Goal: Task Accomplishment & Management: Complete application form

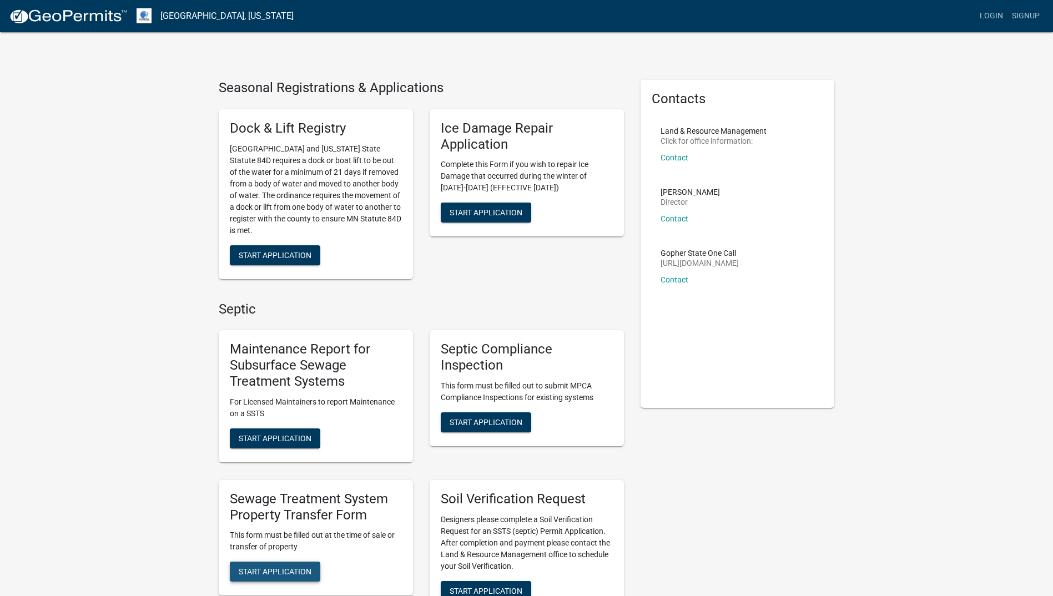
click at [280, 568] on span "Start Application" at bounding box center [275, 572] width 73 height 9
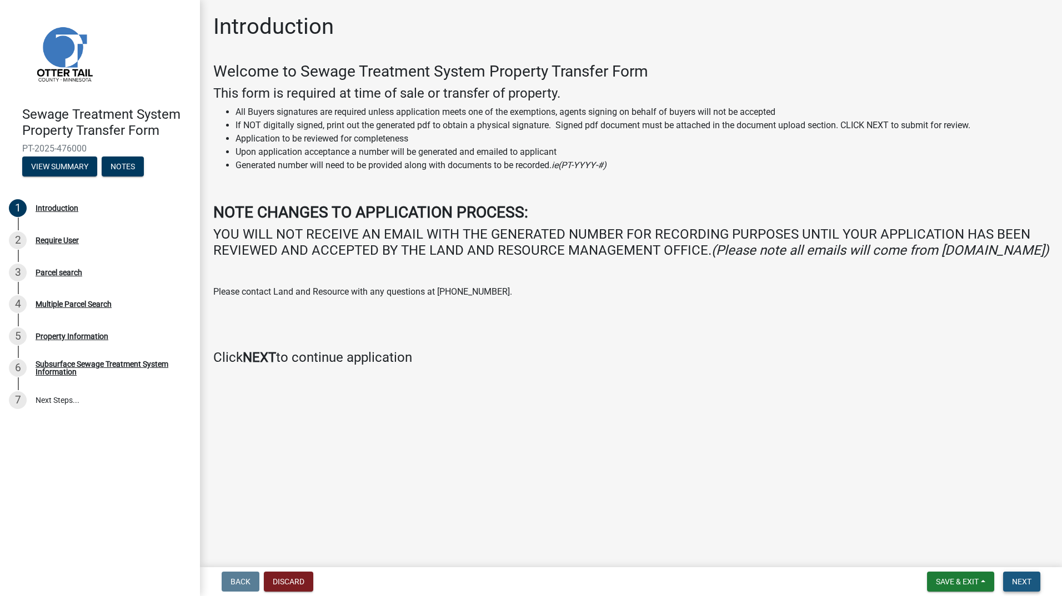
click at [1021, 579] on span "Next" at bounding box center [1021, 582] width 19 height 9
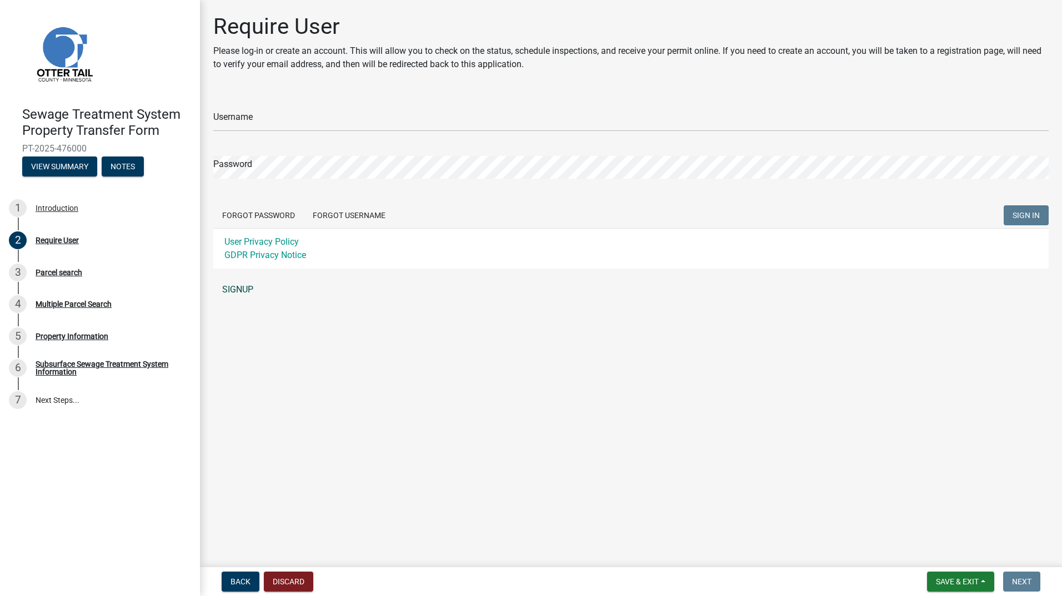
click at [244, 283] on link "SIGNUP" at bounding box center [630, 290] width 835 height 22
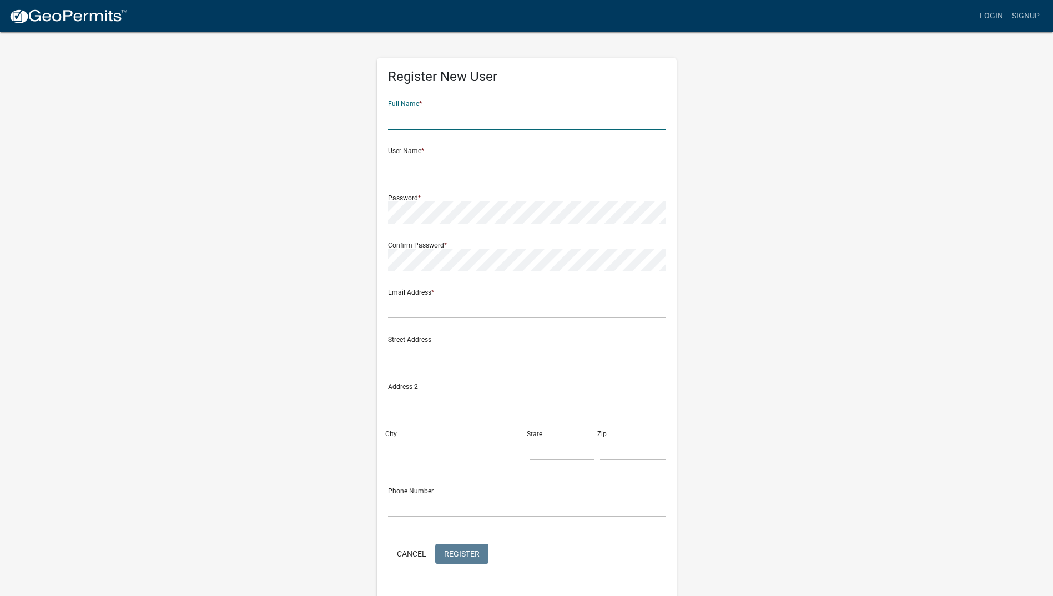
click at [401, 115] on input "text" at bounding box center [527, 118] width 278 height 23
type input "[PERSON_NAME][GEOGRAPHIC_DATA]"
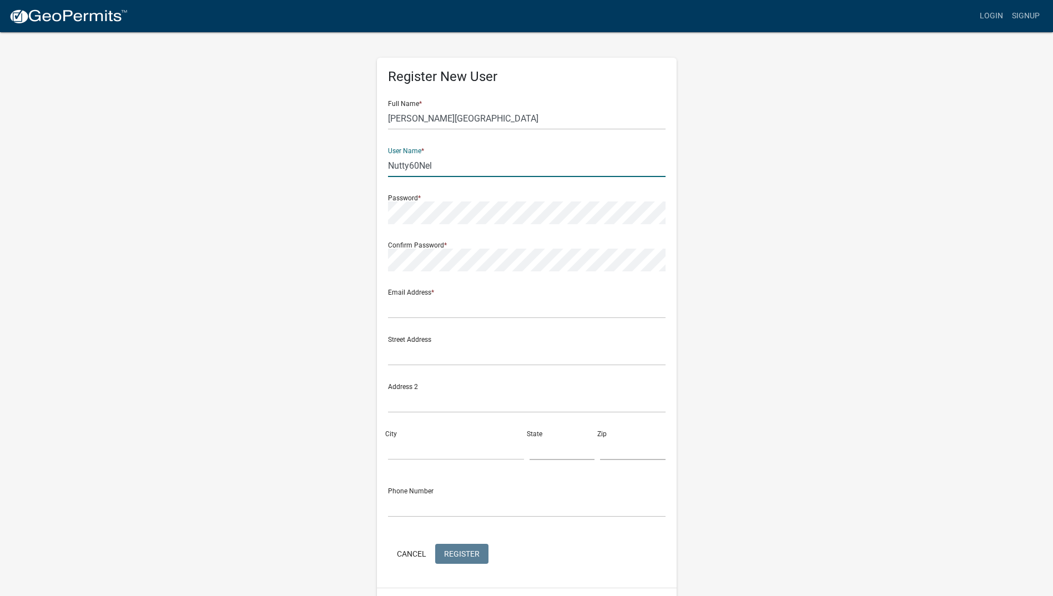
type input "Nutty60Nel"
click at [398, 313] on input "text" at bounding box center [527, 307] width 278 height 23
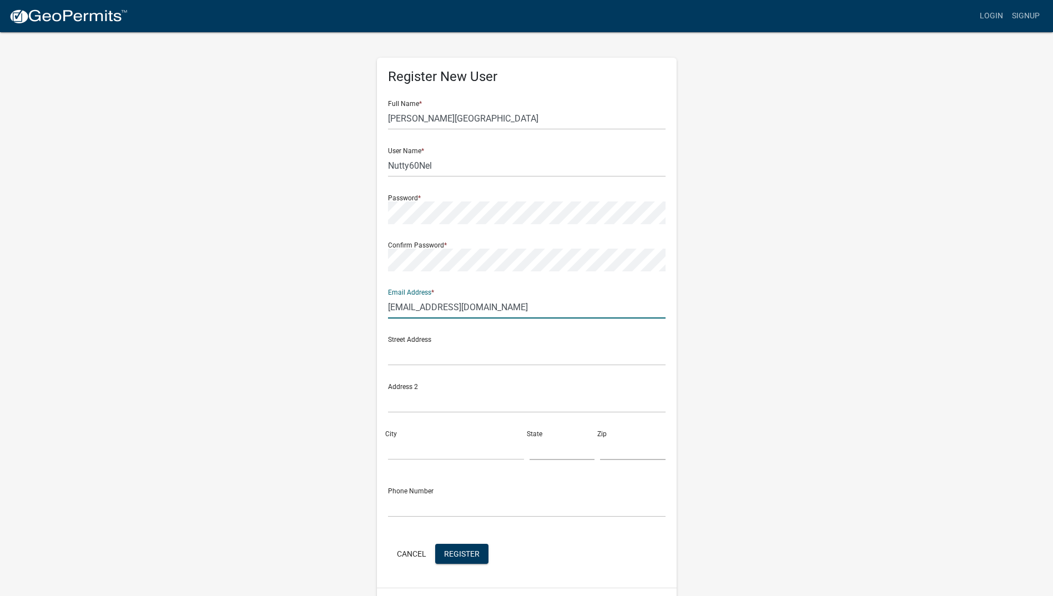
type input "stevenelson25@yahoo.com"
type input "6312 broadway st NE"
type input "Moorhead"
type input "MN"
type input "56560"
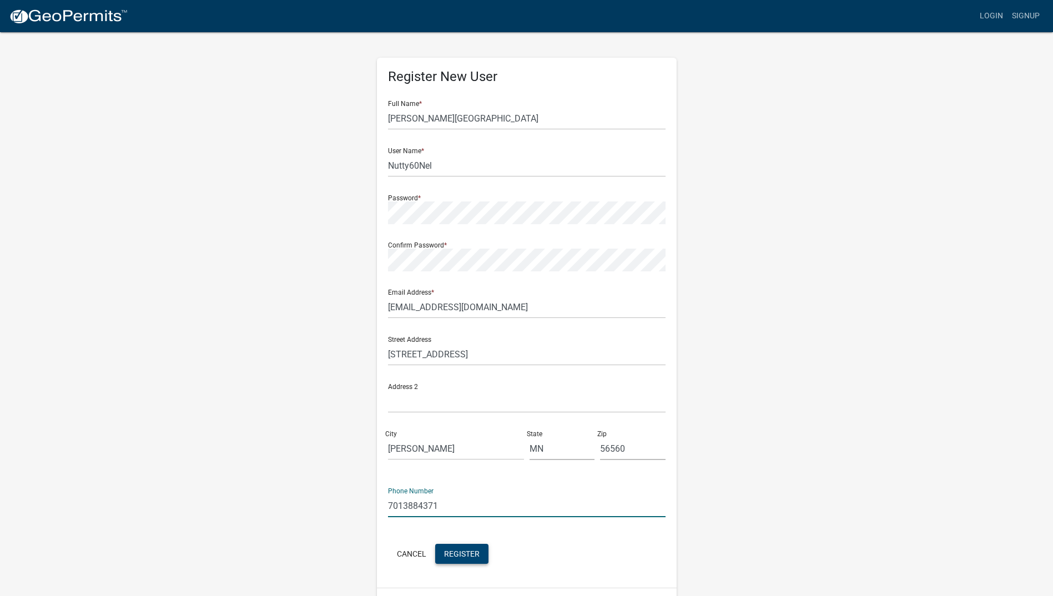
type input "7013884371"
click at [463, 557] on span "Register" at bounding box center [462, 553] width 36 height 9
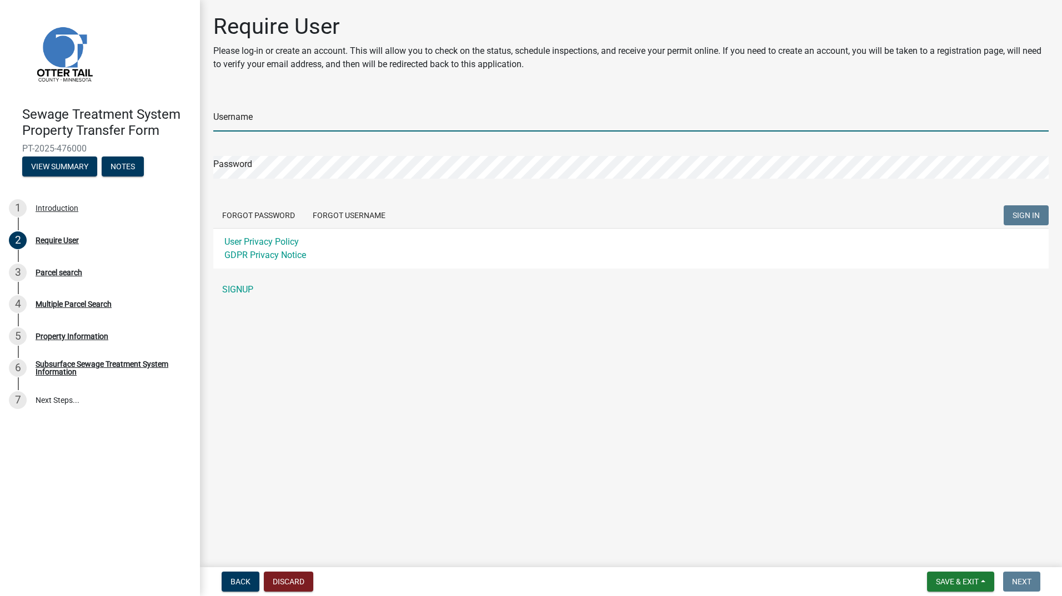
click at [269, 109] on input "Username" at bounding box center [630, 120] width 835 height 23
type input "n"
type input "Nutty60Nel"
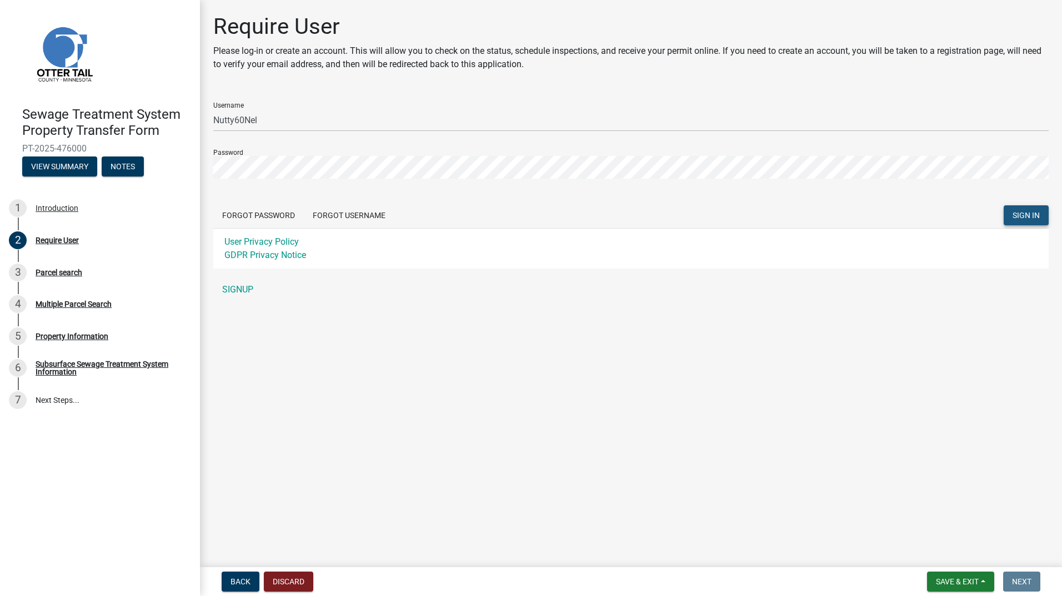
click at [1032, 218] on span "SIGN IN" at bounding box center [1025, 215] width 27 height 9
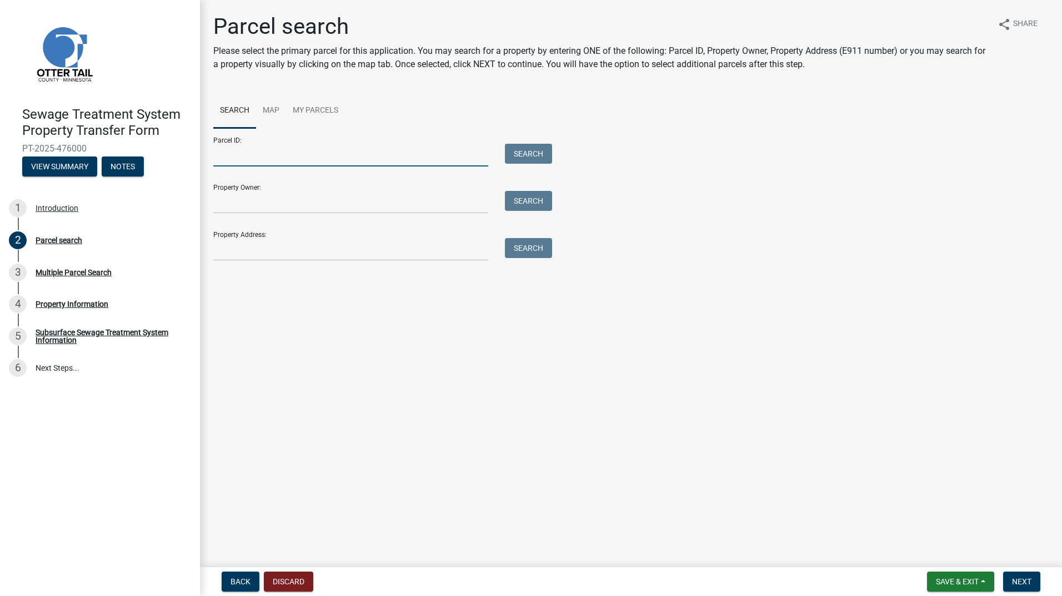
click at [226, 157] on input "Parcel ID:" at bounding box center [350, 155] width 275 height 23
type input "76000990627000"
click at [536, 159] on button "Search" at bounding box center [528, 154] width 47 height 20
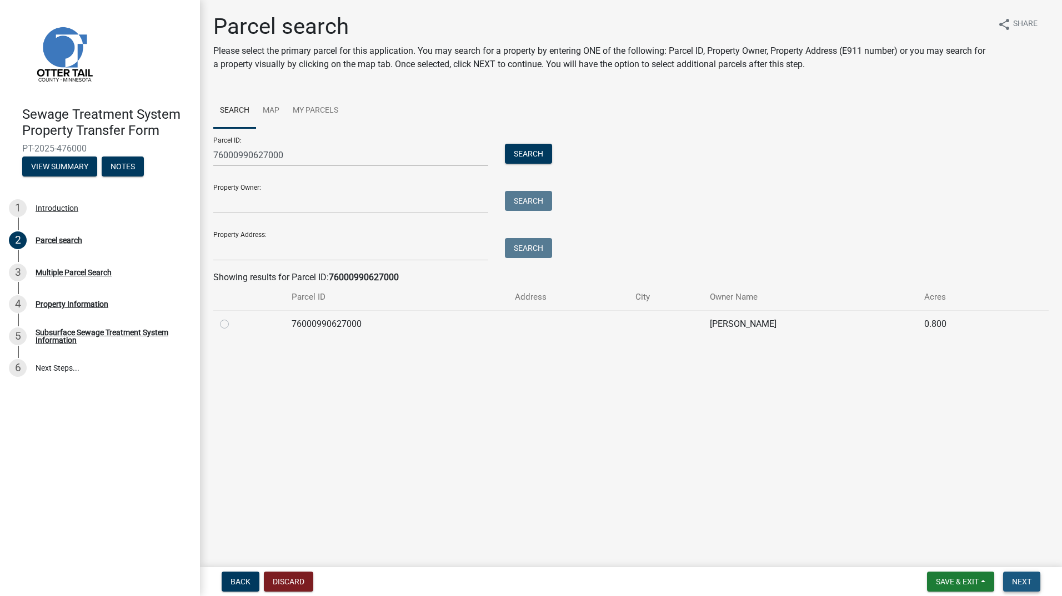
click at [1020, 584] on span "Next" at bounding box center [1021, 582] width 19 height 9
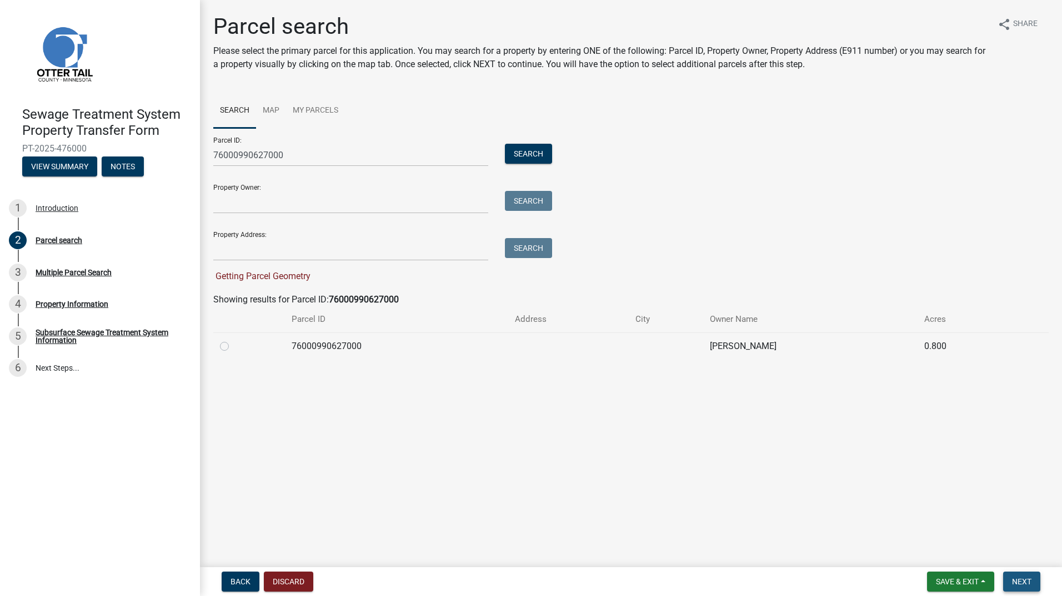
click at [1027, 583] on span "Next" at bounding box center [1021, 582] width 19 height 9
click at [1028, 583] on span "Next" at bounding box center [1021, 582] width 19 height 9
click at [1025, 580] on span "Next" at bounding box center [1021, 582] width 19 height 9
click at [229, 206] on input "Property Owner:" at bounding box center [350, 202] width 275 height 23
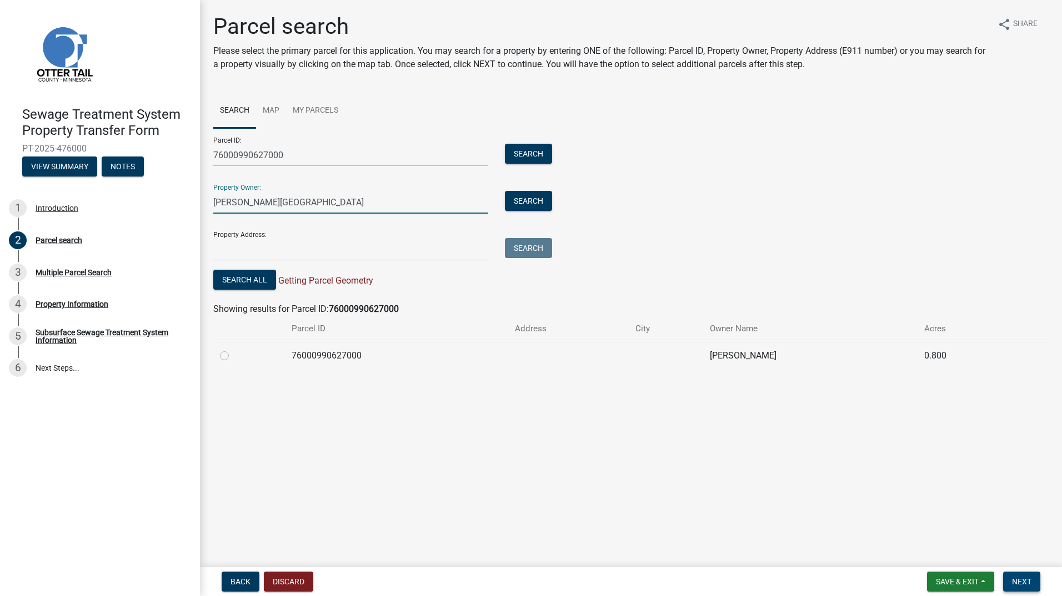
type input "[PERSON_NAME][GEOGRAPHIC_DATA]"
click at [1011, 583] on button "Next" at bounding box center [1021, 582] width 37 height 20
click at [1025, 579] on span "Next" at bounding box center [1021, 582] width 19 height 9
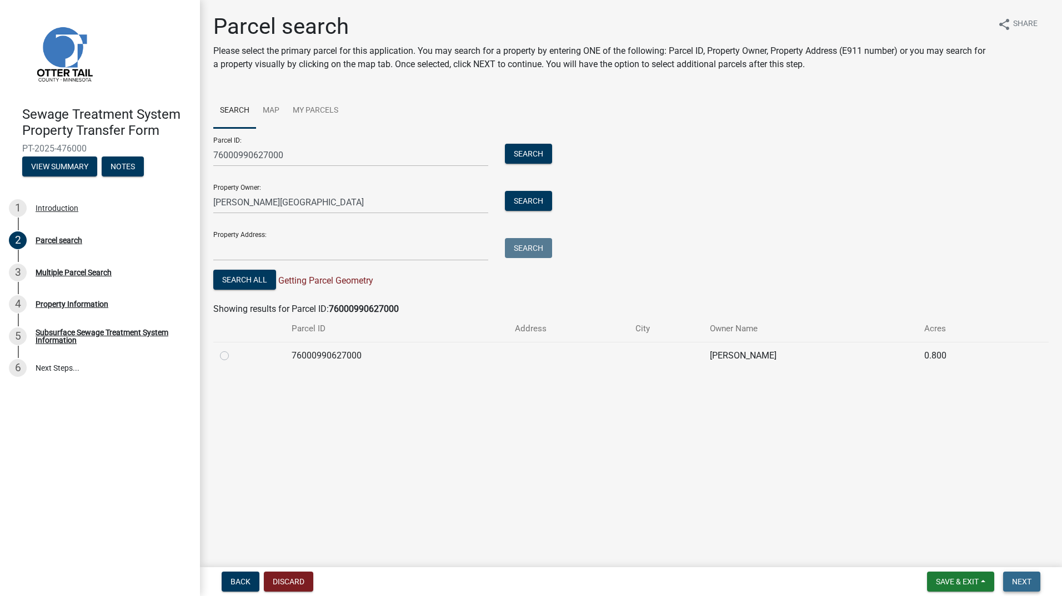
click at [1025, 579] on span "Next" at bounding box center [1021, 582] width 19 height 9
click at [1023, 579] on span "Next" at bounding box center [1021, 582] width 19 height 9
click at [233, 349] on label at bounding box center [233, 349] width 0 height 0
click at [233, 355] on input "radio" at bounding box center [236, 352] width 7 height 7
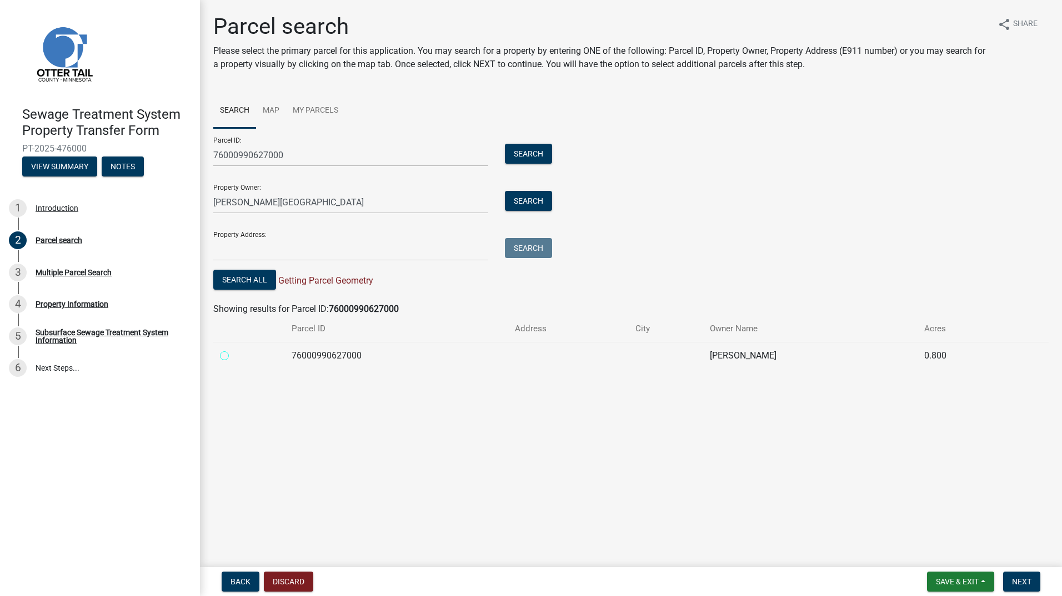
radio input "true"
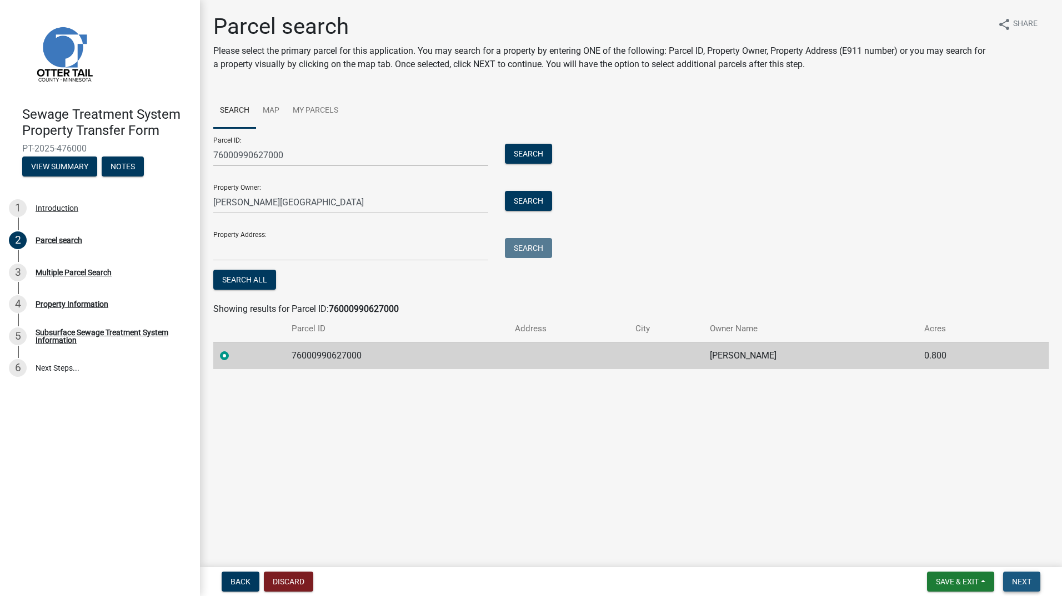
click at [1018, 581] on span "Next" at bounding box center [1021, 582] width 19 height 9
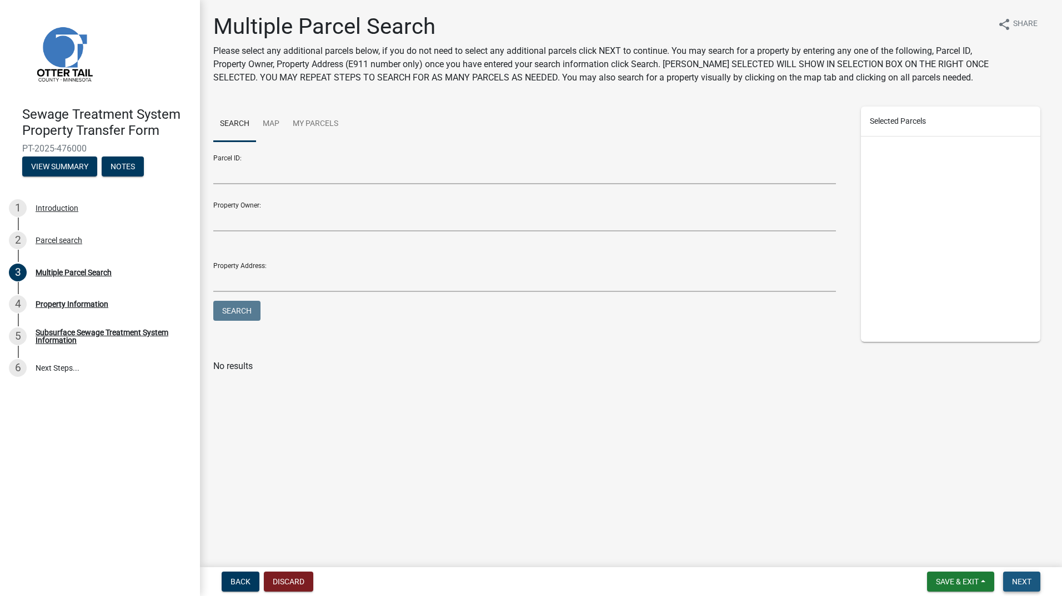
click at [1019, 576] on button "Next" at bounding box center [1021, 582] width 37 height 20
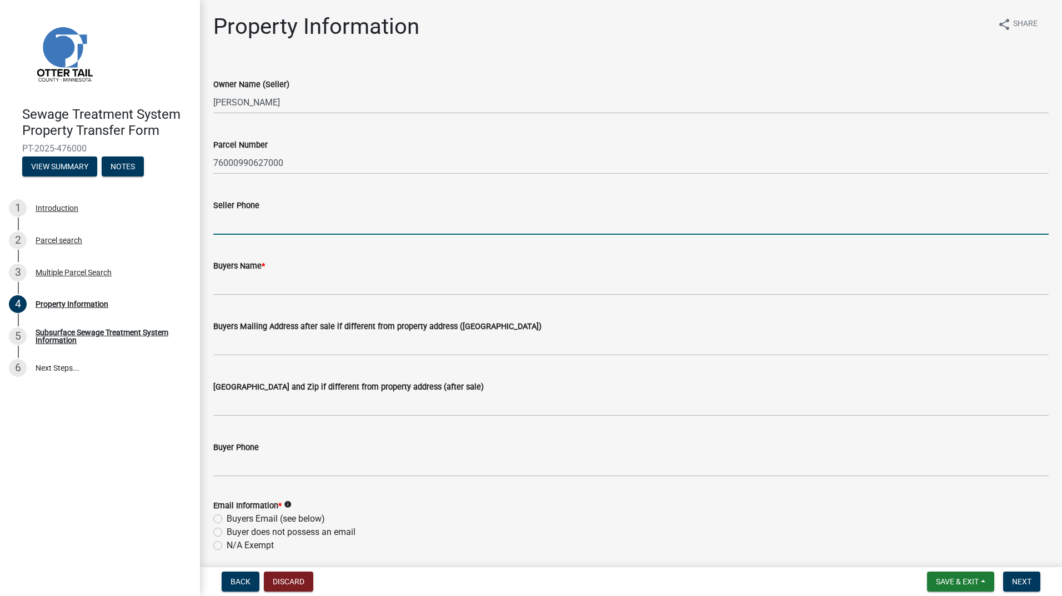
click at [225, 228] on input "Seller Phone" at bounding box center [630, 223] width 835 height 23
type input "7013884371"
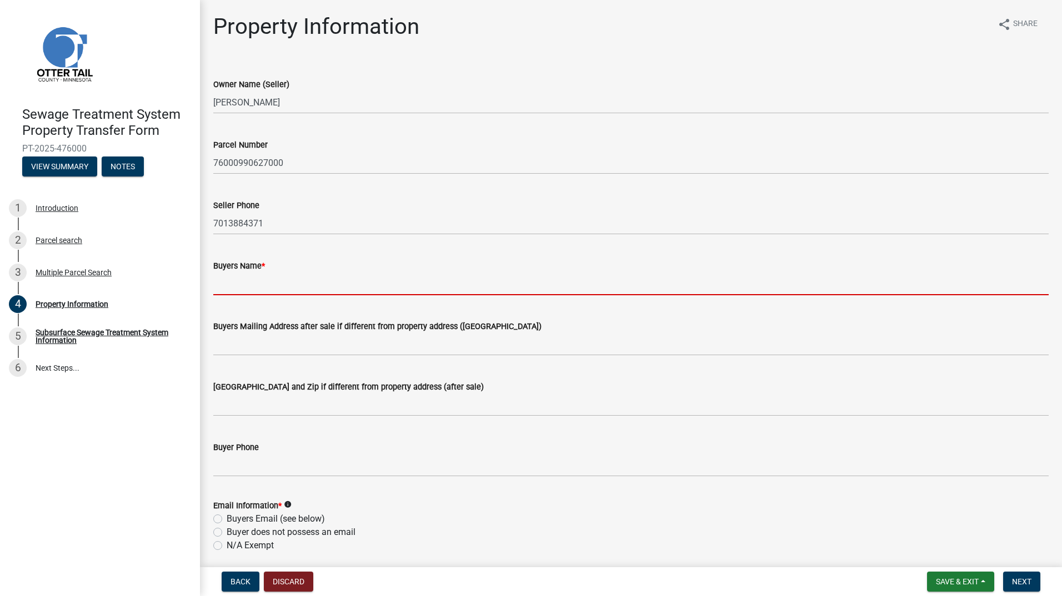
click at [225, 285] on input "Buyers Name *" at bounding box center [630, 284] width 835 height 23
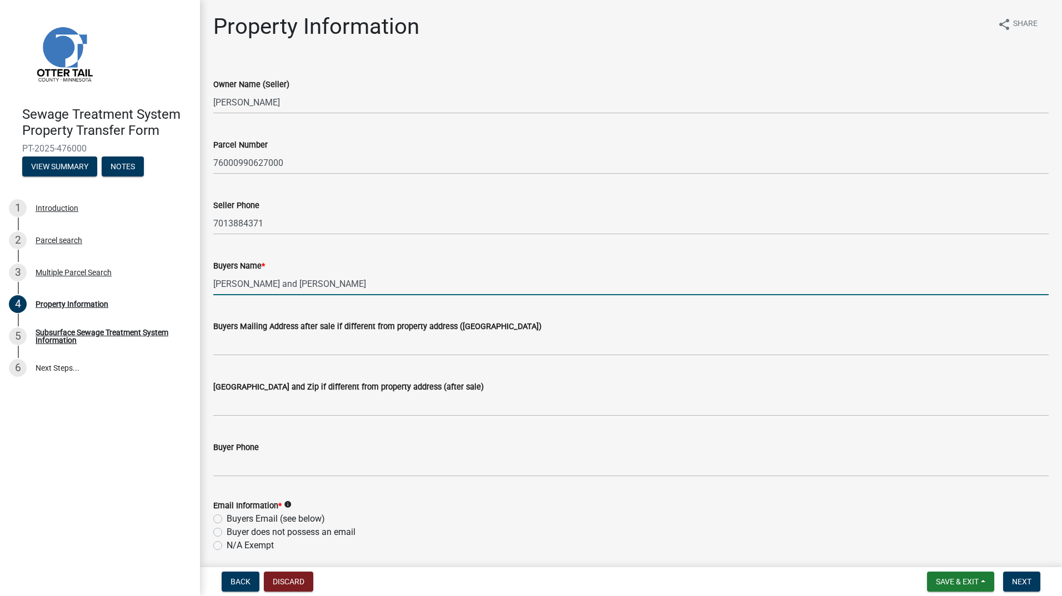
click at [312, 285] on input "[PERSON_NAME] and [PERSON_NAME]" at bounding box center [630, 284] width 835 height 23
type input "[PERSON_NAME] and [PERSON_NAME]"
click at [230, 347] on input "Buyers Mailing Address after sale if different from property address ([GEOGRAPH…" at bounding box center [630, 344] width 835 height 23
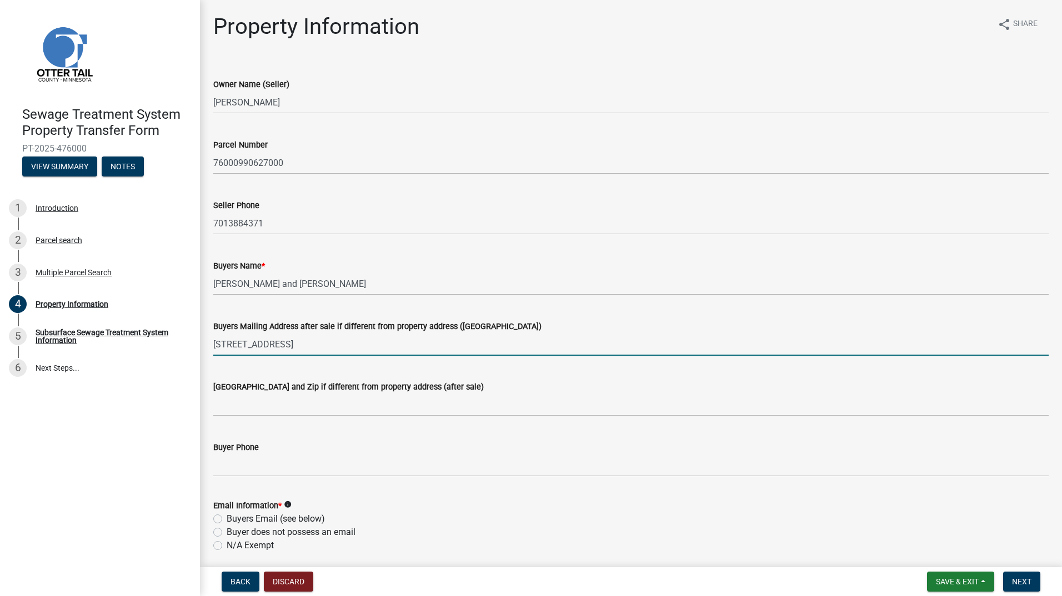
type input "[STREET_ADDRESS]"
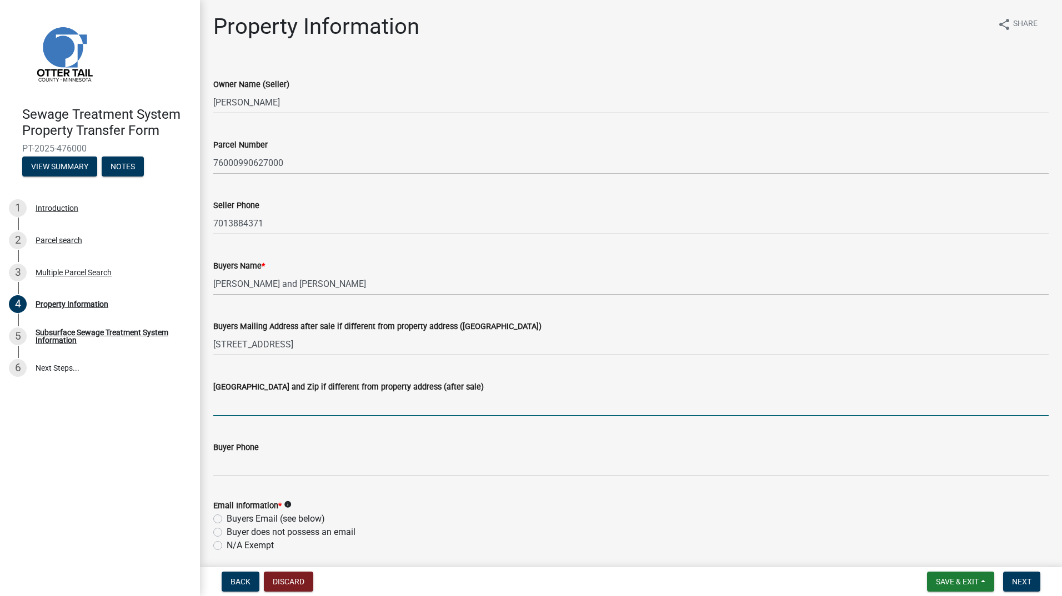
click at [223, 404] on input "[GEOGRAPHIC_DATA] and Zip if different from property address (after sale)" at bounding box center [630, 405] width 835 height 23
click at [218, 405] on input "pelican" at bounding box center [630, 405] width 835 height 23
click at [249, 410] on input "Pelican" at bounding box center [630, 405] width 835 height 23
type input "[GEOGRAPHIC_DATA] [GEOGRAPHIC_DATA] 56560"
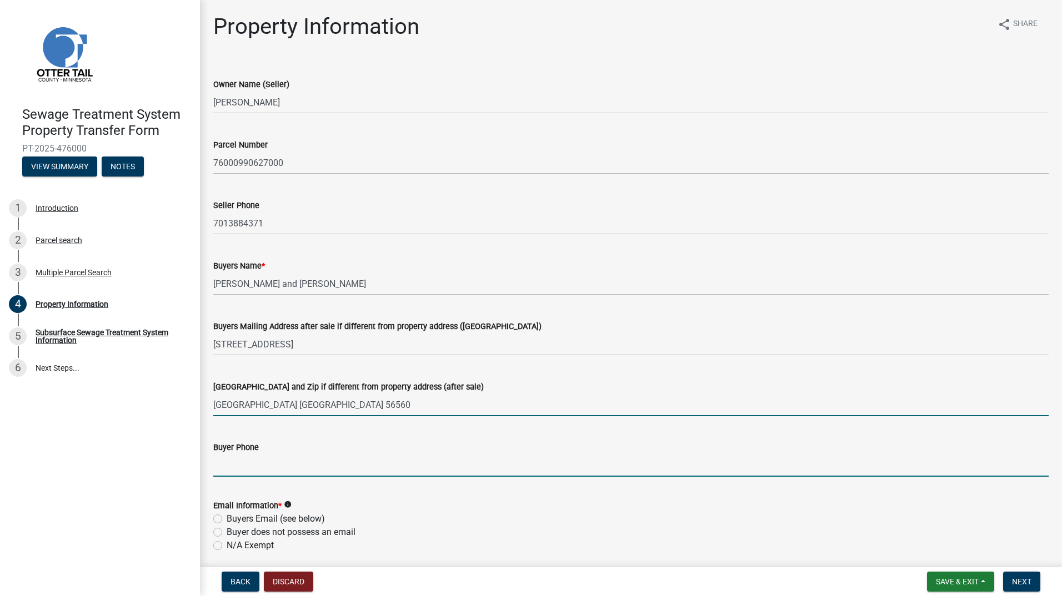
click at [224, 471] on input "Buyer Phone" at bounding box center [630, 465] width 835 height 23
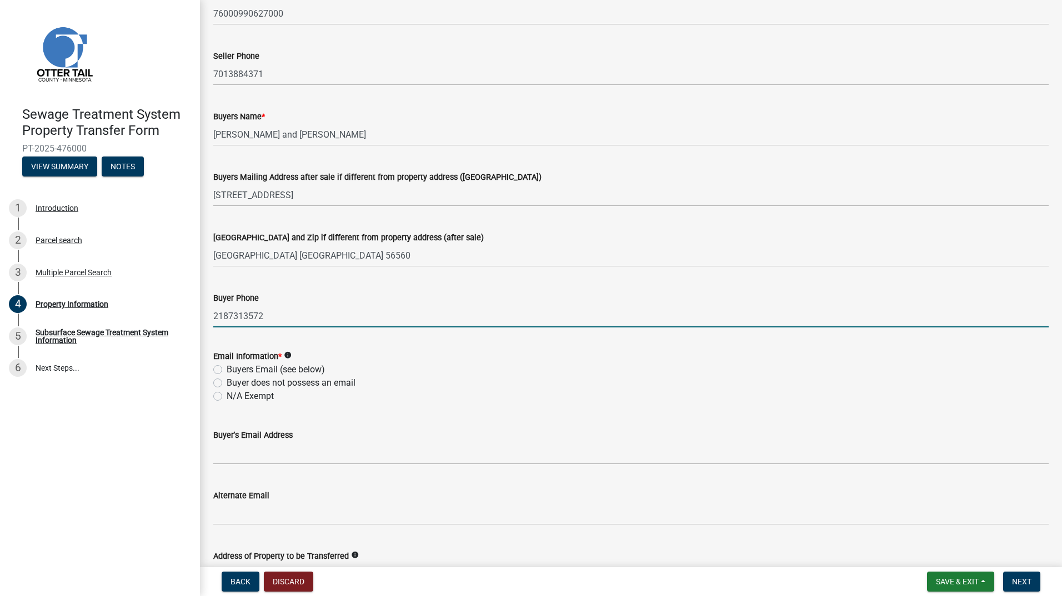
scroll to position [155, 0]
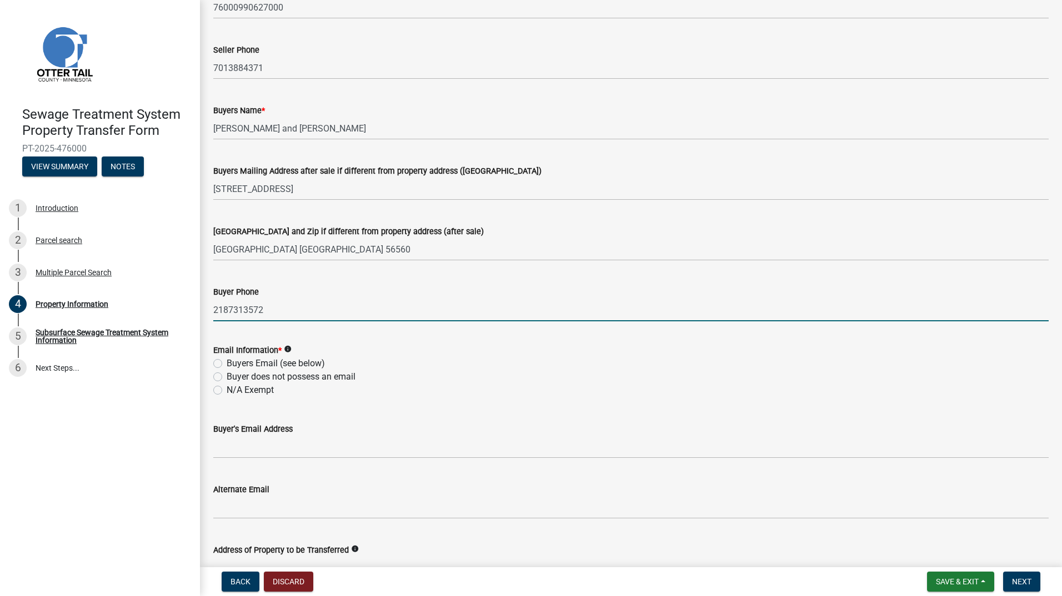
type input "2187313572"
click at [227, 379] on label "Buyer does not possess an email" at bounding box center [291, 376] width 129 height 13
click at [227, 378] on input "Buyer does not possess an email" at bounding box center [230, 373] width 7 height 7
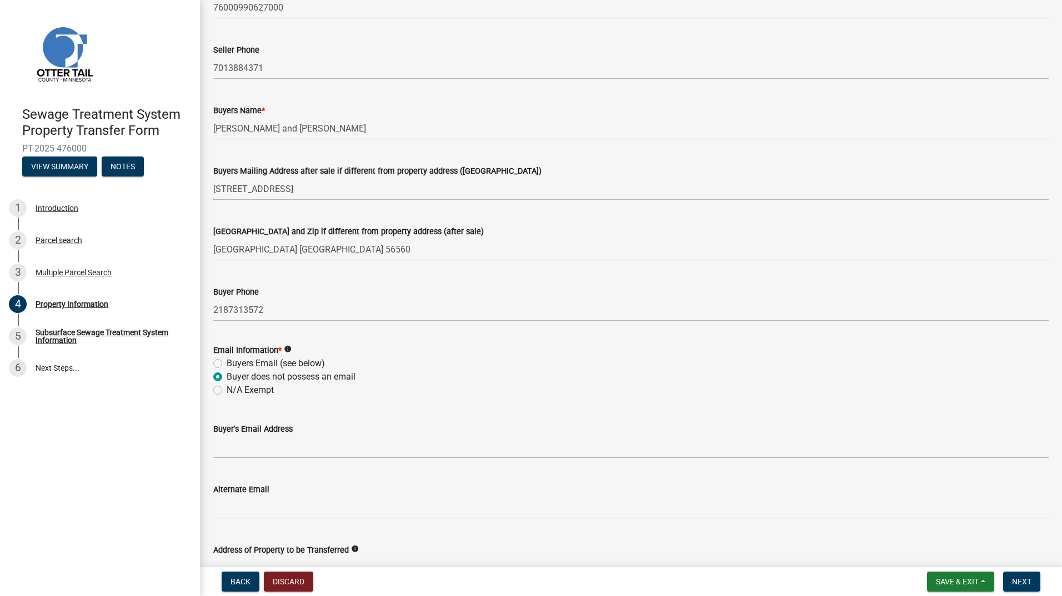
radio input "true"
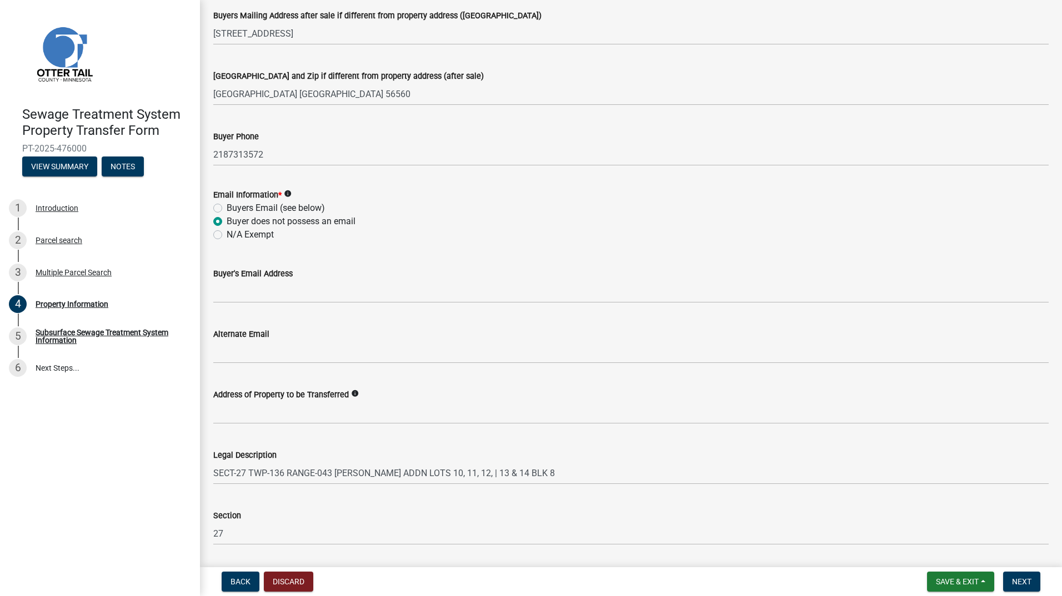
scroll to position [333, 0]
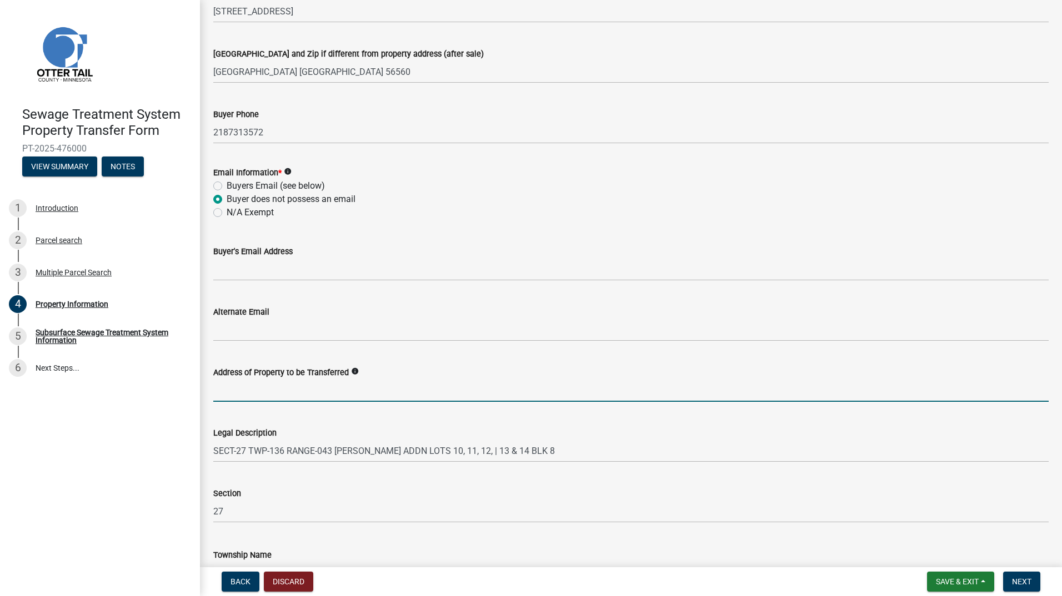
click at [222, 395] on input "Address of Property to be Transferred" at bounding box center [630, 390] width 835 height 23
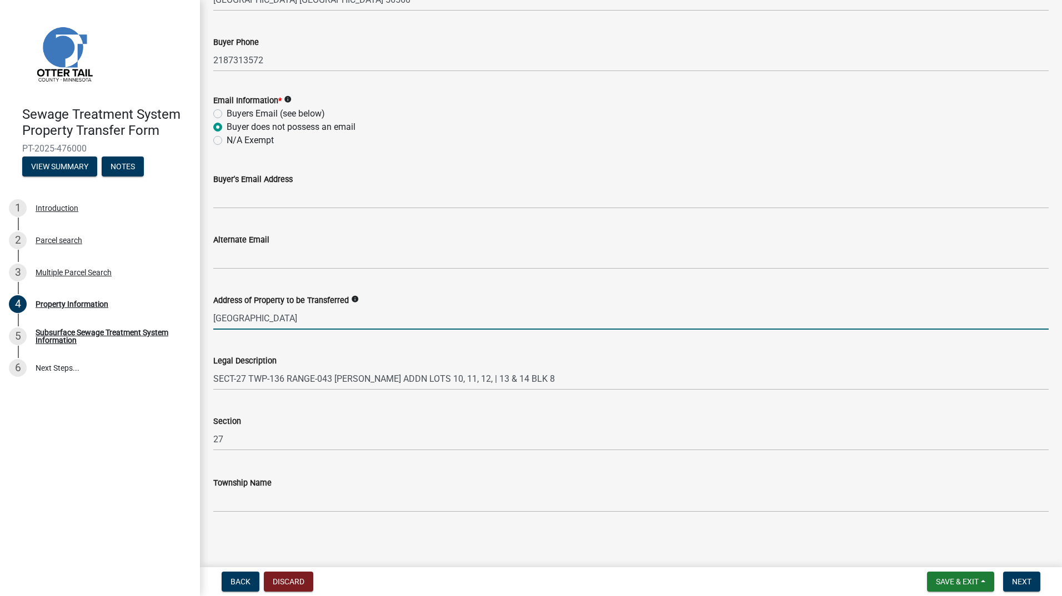
scroll to position [407, 0]
type input "[GEOGRAPHIC_DATA]"
click at [215, 504] on input "Township Name" at bounding box center [630, 499] width 835 height 23
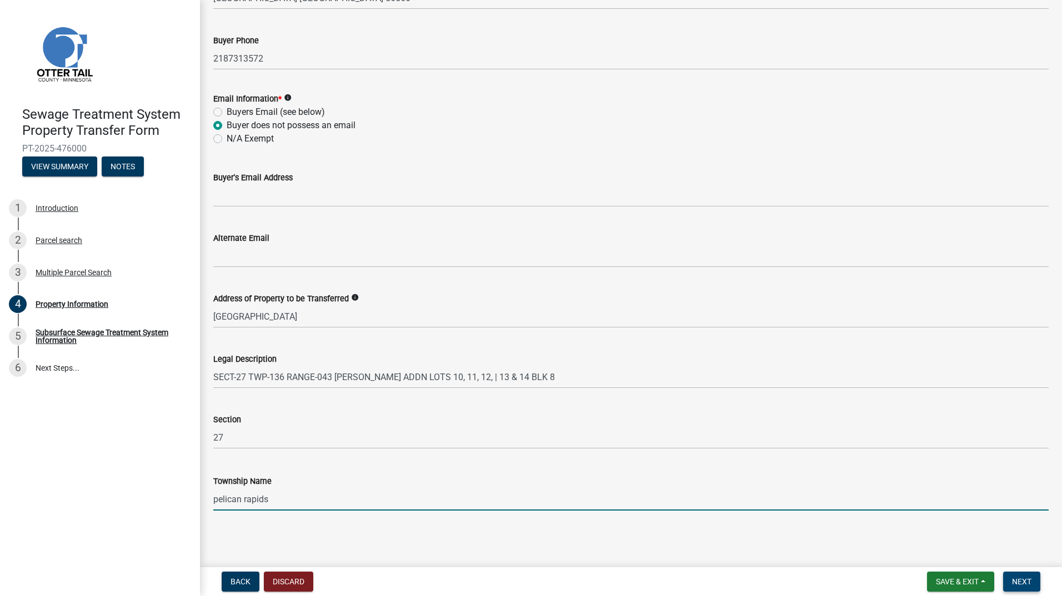
type input "pelican rapids"
click at [1033, 584] on button "Next" at bounding box center [1021, 582] width 37 height 20
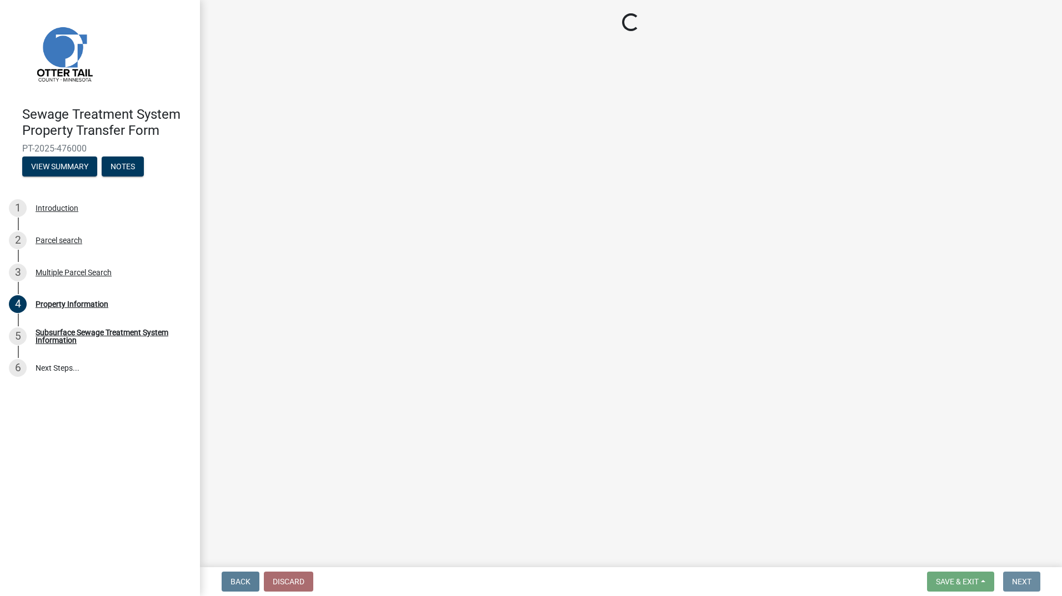
scroll to position [0, 0]
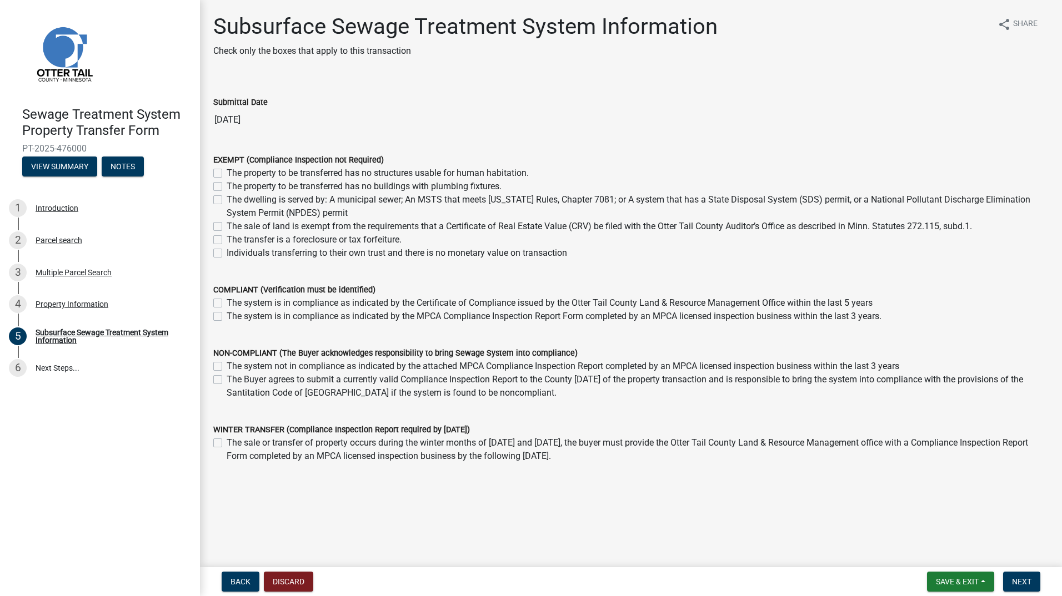
click at [227, 173] on label "The property to be transferred has no structures usable for human habitation." at bounding box center [378, 173] width 302 height 13
click at [227, 173] on input "The property to be transferred has no structures usable for human habitation." at bounding box center [230, 170] width 7 height 7
checkbox input "true"
checkbox input "false"
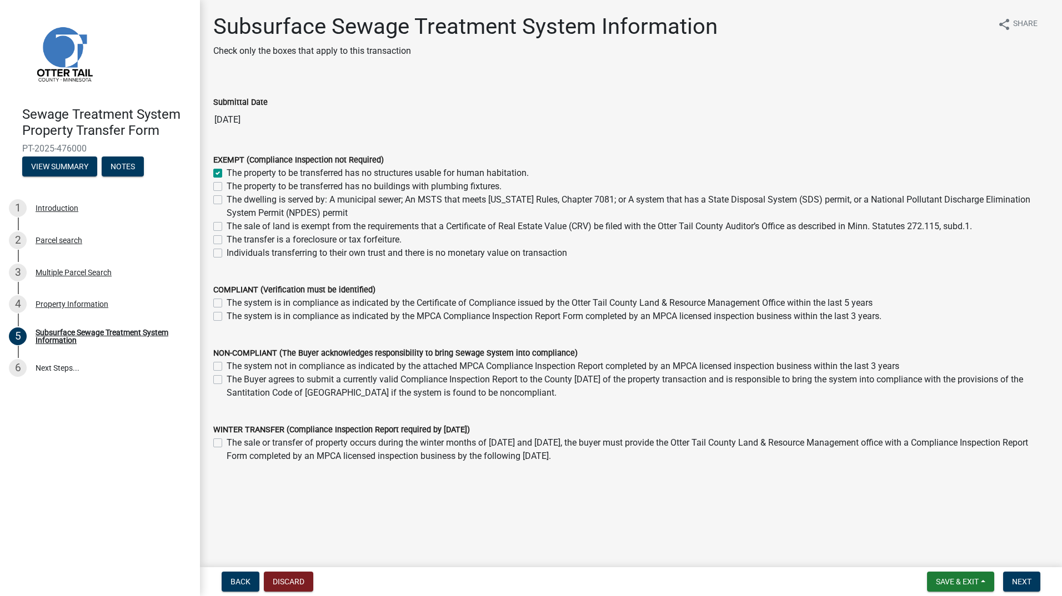
checkbox input "false"
click at [227, 188] on label "The property to be transferred has no buildings with plumbing fixtures." at bounding box center [364, 186] width 275 height 13
click at [227, 187] on input "The property to be transferred has no buildings with plumbing fixtures." at bounding box center [230, 183] width 7 height 7
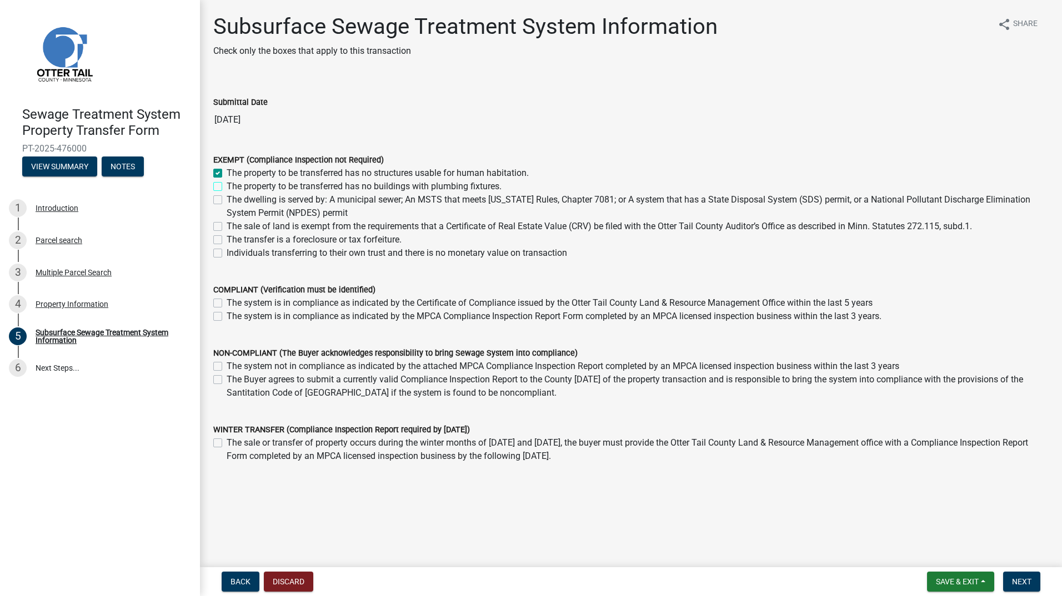
checkbox input "true"
checkbox input "false"
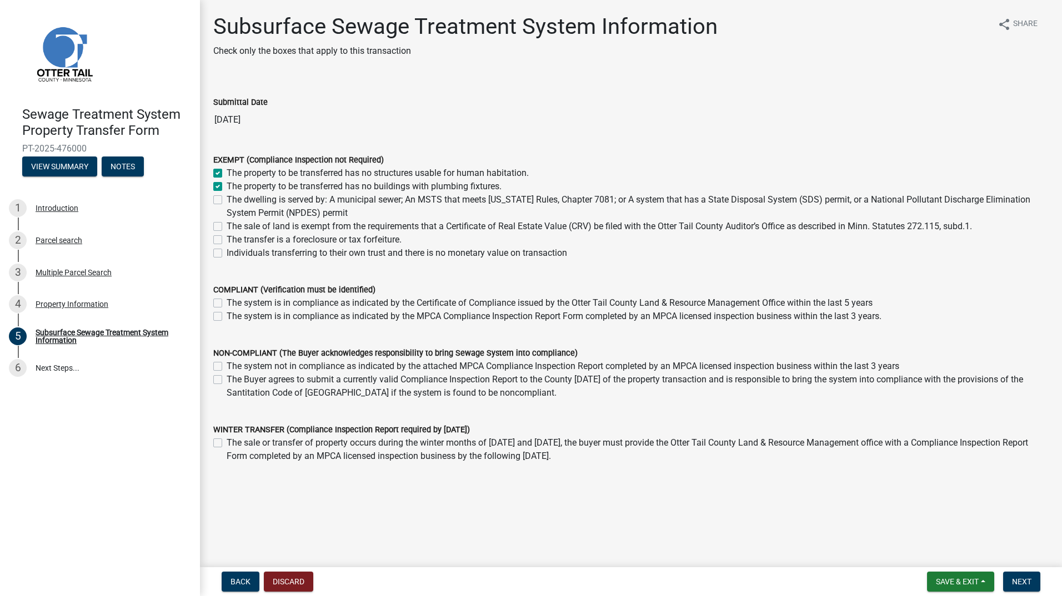
checkbox input "false"
click at [1019, 578] on span "Next" at bounding box center [1021, 582] width 19 height 9
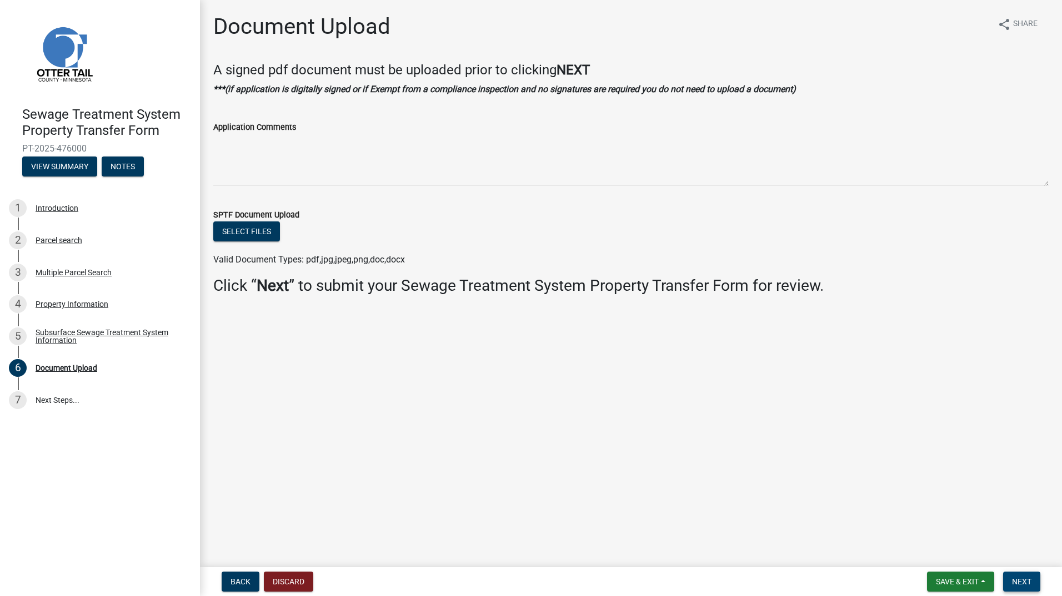
click at [1033, 585] on button "Next" at bounding box center [1021, 582] width 37 height 20
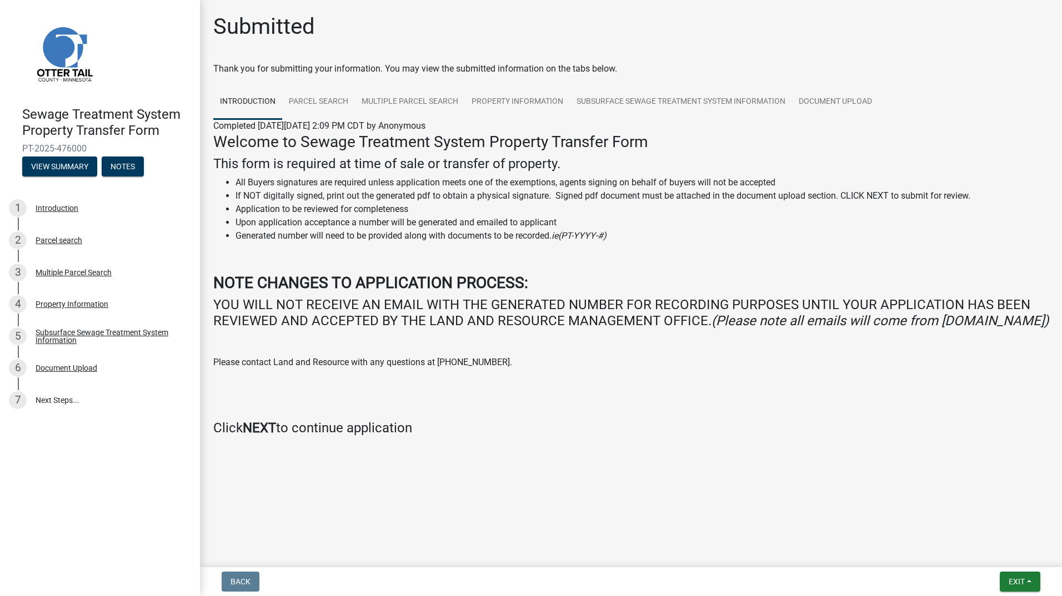
click at [268, 436] on strong "NEXT" at bounding box center [259, 428] width 33 height 16
click at [1024, 583] on span "Exit" at bounding box center [1017, 582] width 16 height 9
click at [991, 555] on button "Save & Exit" at bounding box center [995, 553] width 89 height 27
